Goal: Information Seeking & Learning: Learn about a topic

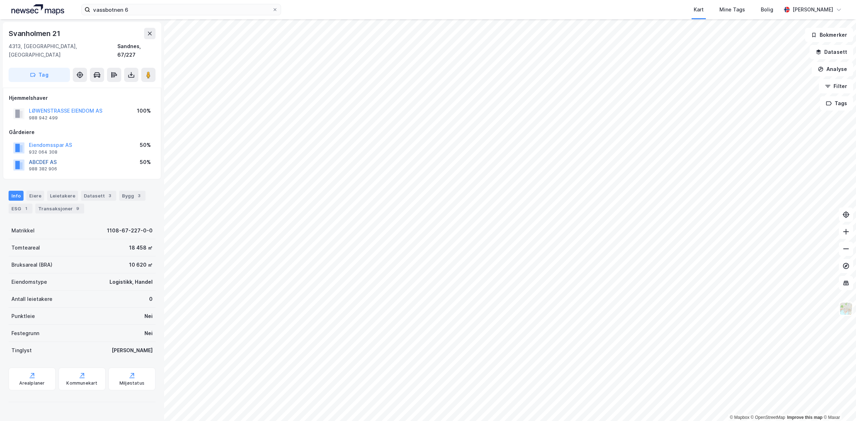
click at [0, 0] on button "ABCDEF AS" at bounding box center [0, 0] width 0 height 0
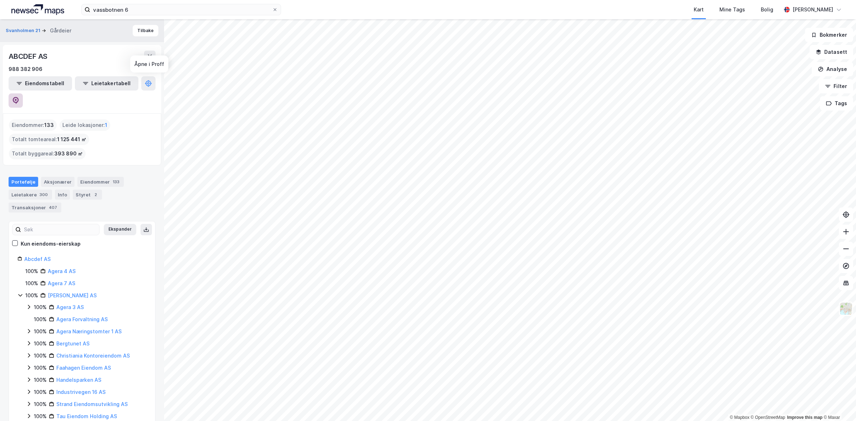
click at [19, 97] on icon at bounding box center [16, 100] width 6 height 7
click at [14, 242] on icon at bounding box center [15, 243] width 4 height 2
click at [41, 256] on link "Abcdef AS" at bounding box center [37, 259] width 26 height 6
click at [31, 119] on div "Eiendommer : 133" at bounding box center [33, 124] width 48 height 11
click at [93, 177] on div "Eiendommer 133" at bounding box center [100, 182] width 46 height 10
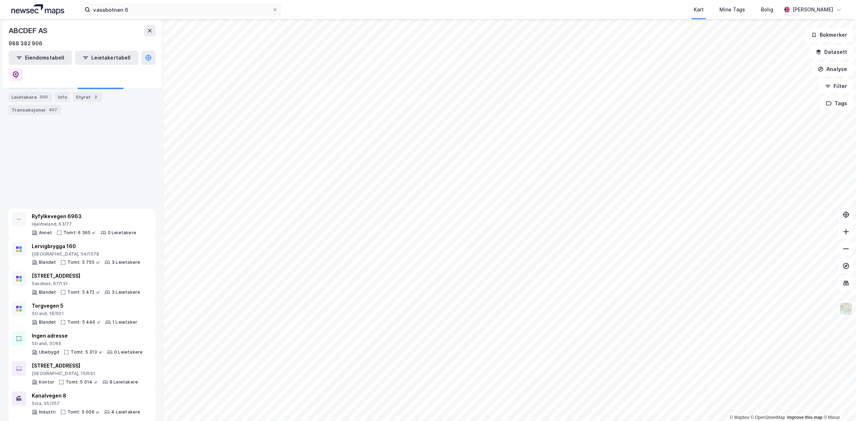
scroll to position [985, 0]
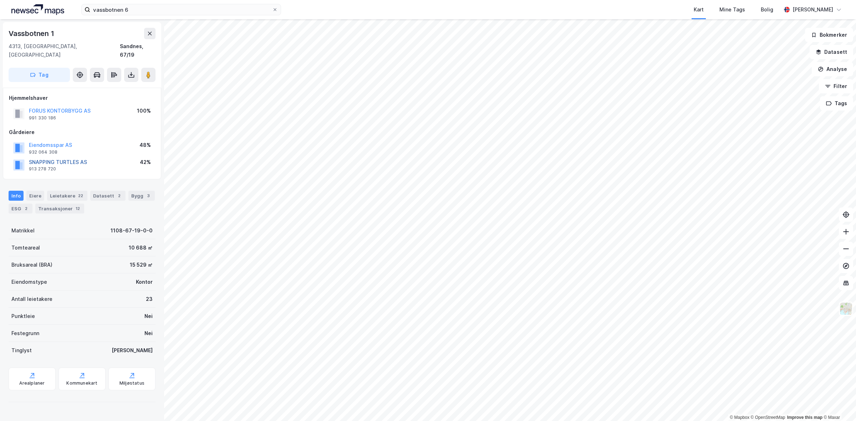
click at [0, 0] on button "SNAPPING TURTLES AS" at bounding box center [0, 0] width 0 height 0
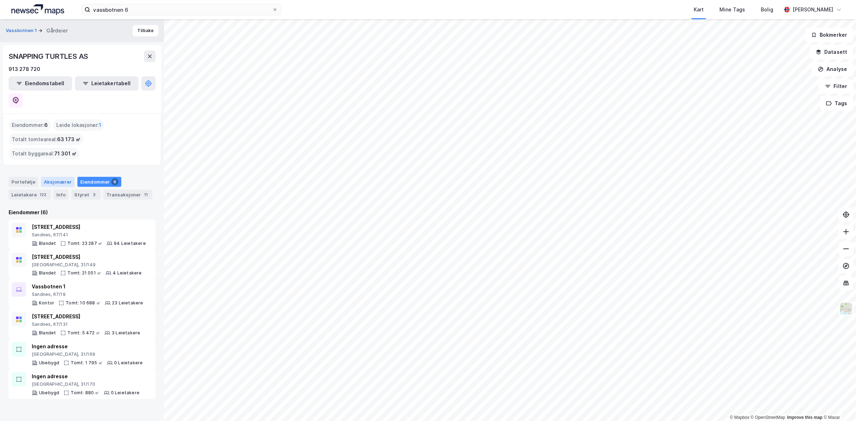
click at [63, 177] on div "Aksjonærer" at bounding box center [58, 182] width 34 height 10
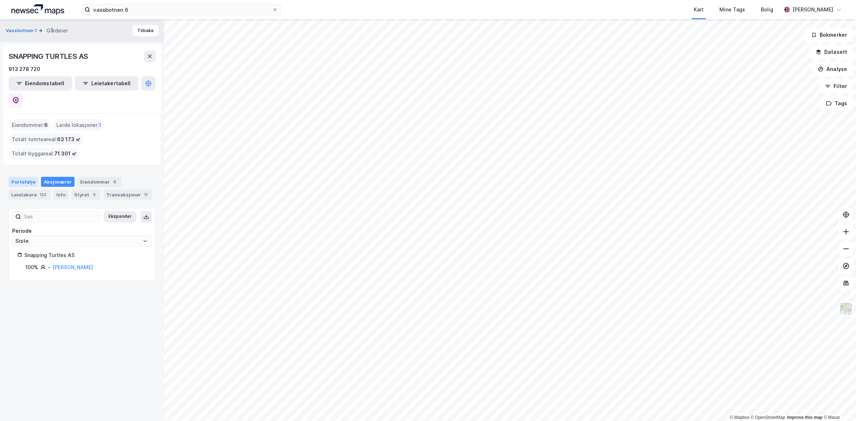
click at [28, 177] on div "Portefølje" at bounding box center [24, 182] width 30 height 10
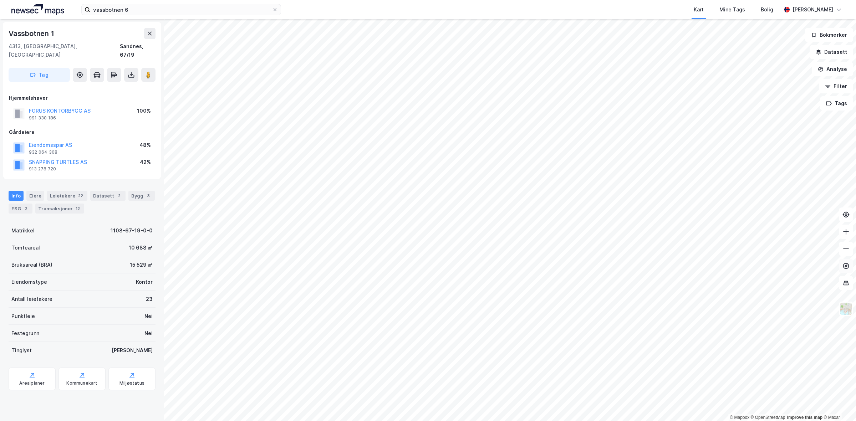
click at [845, 267] on icon at bounding box center [845, 265] width 3 height 3
click at [844, 283] on icon at bounding box center [845, 282] width 7 height 7
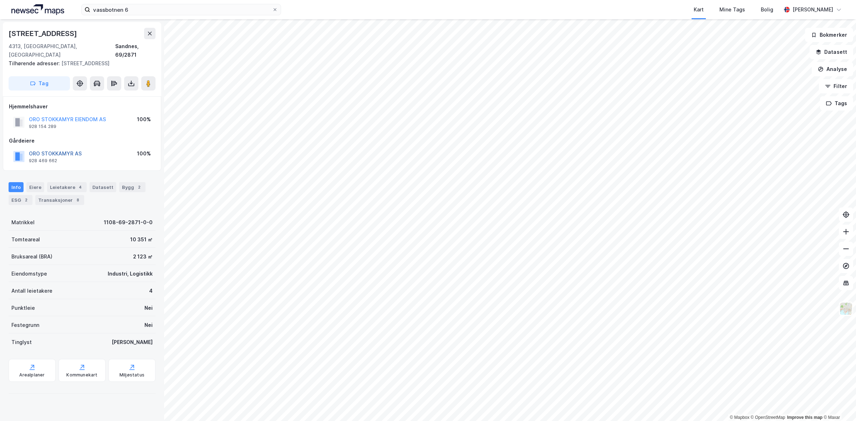
click at [0, 0] on button "ORO STOKKAMYR AS" at bounding box center [0, 0] width 0 height 0
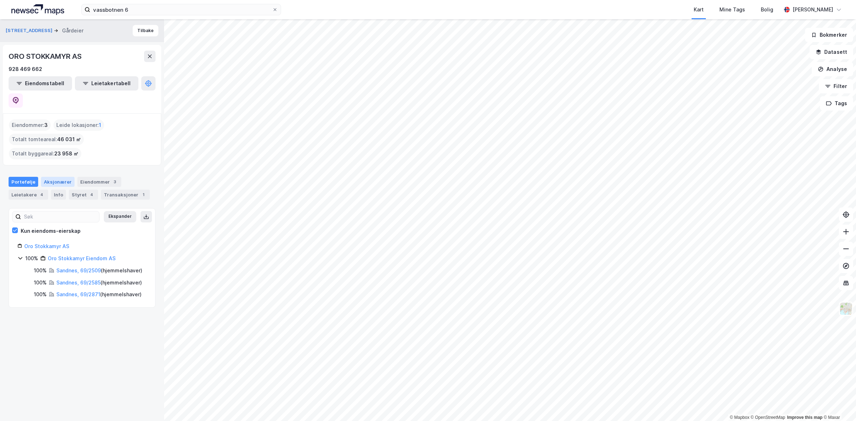
click at [60, 177] on div "Aksjonærer" at bounding box center [58, 182] width 34 height 10
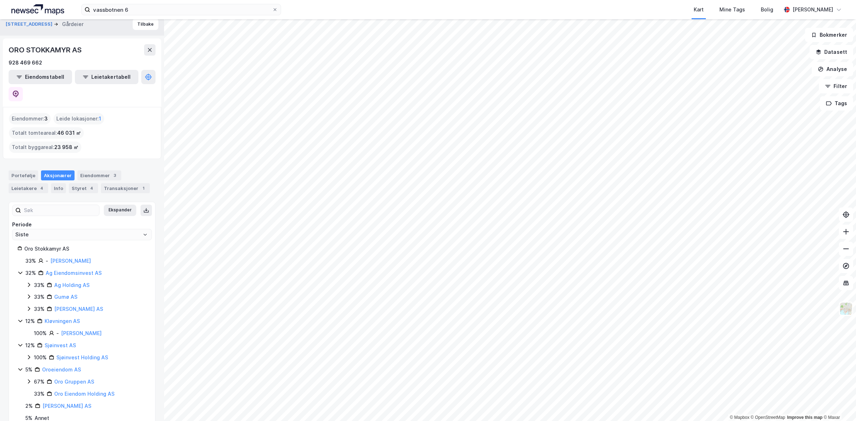
scroll to position [8, 0]
click at [59, 365] on link "Oroeiendom AS" at bounding box center [61, 368] width 39 height 6
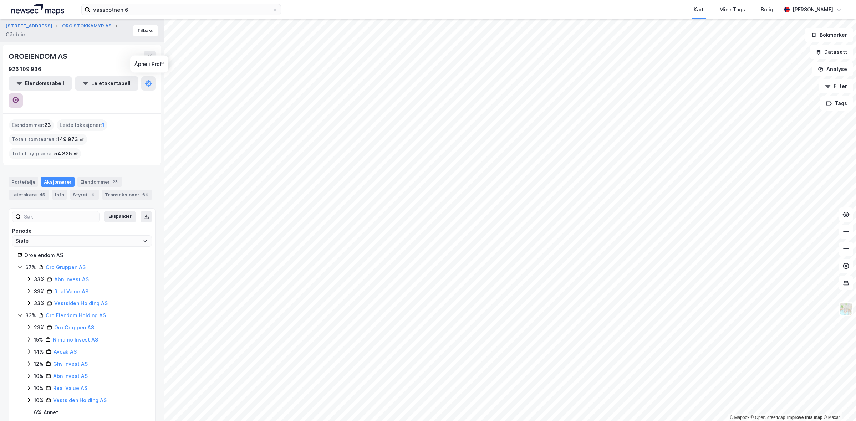
click at [23, 93] on button at bounding box center [16, 100] width 14 height 14
